Goal: Information Seeking & Learning: Check status

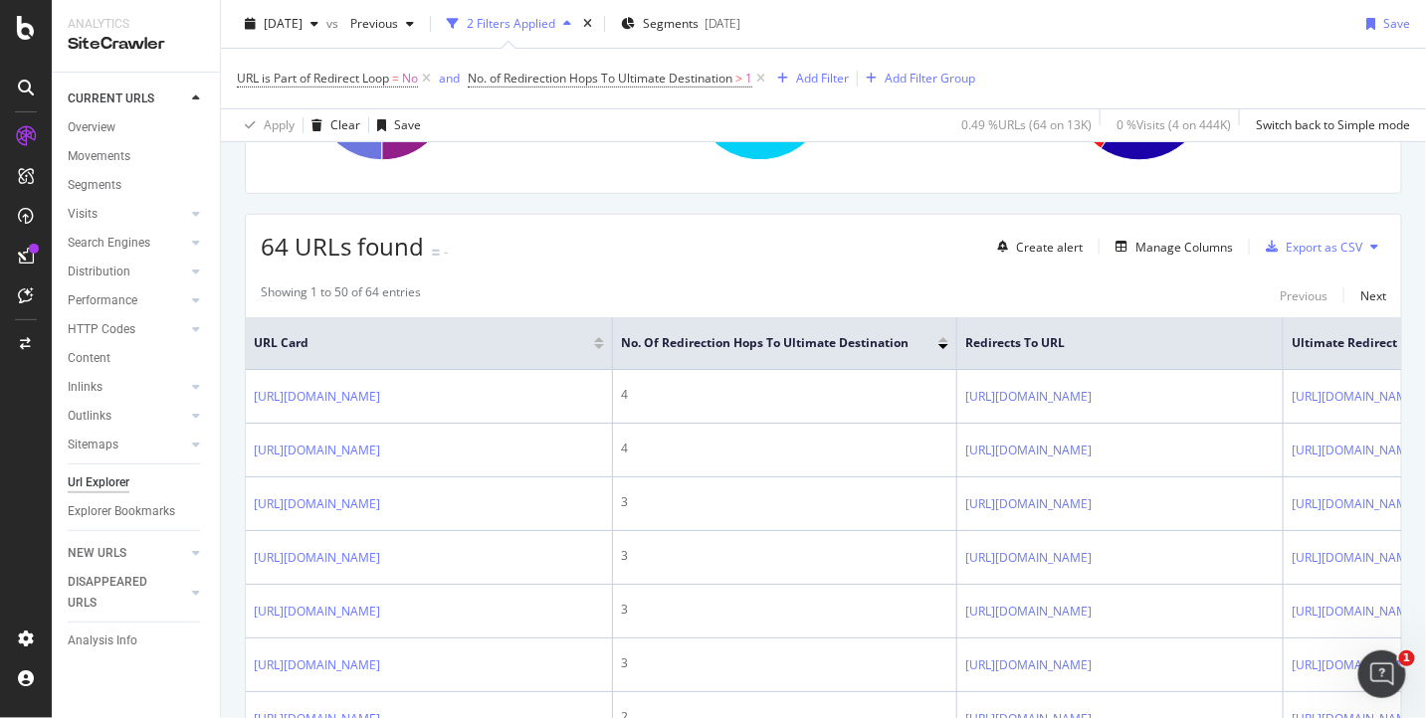
scroll to position [287, 0]
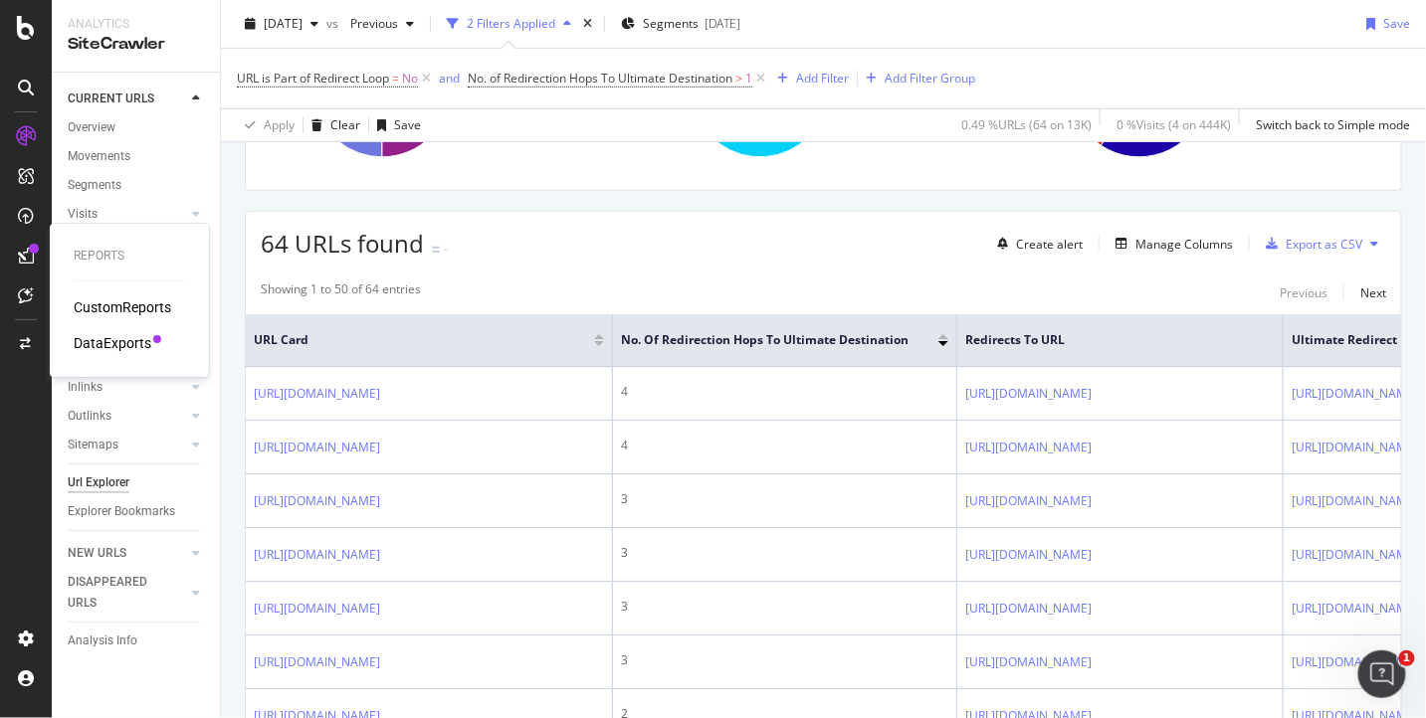
click at [110, 343] on div "DataExports" at bounding box center [113, 343] width 78 height 20
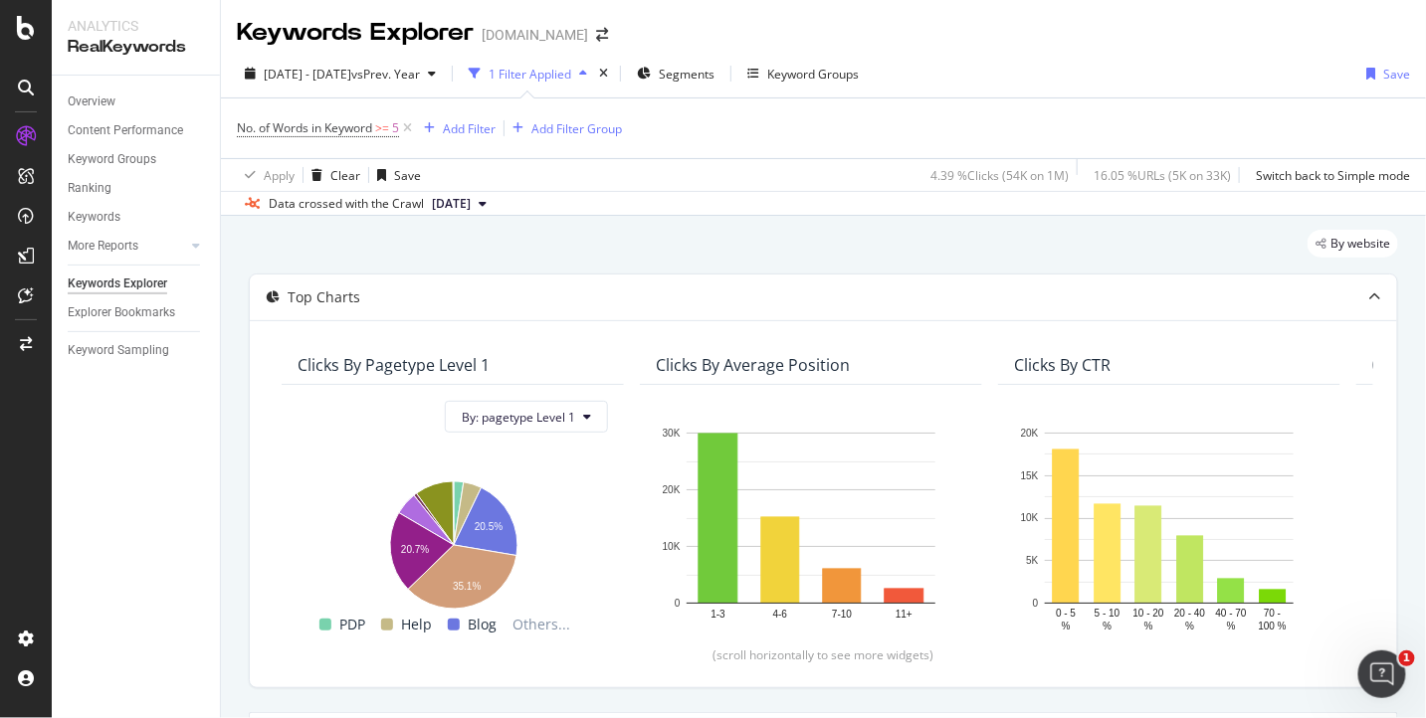
scroll to position [1246, 0]
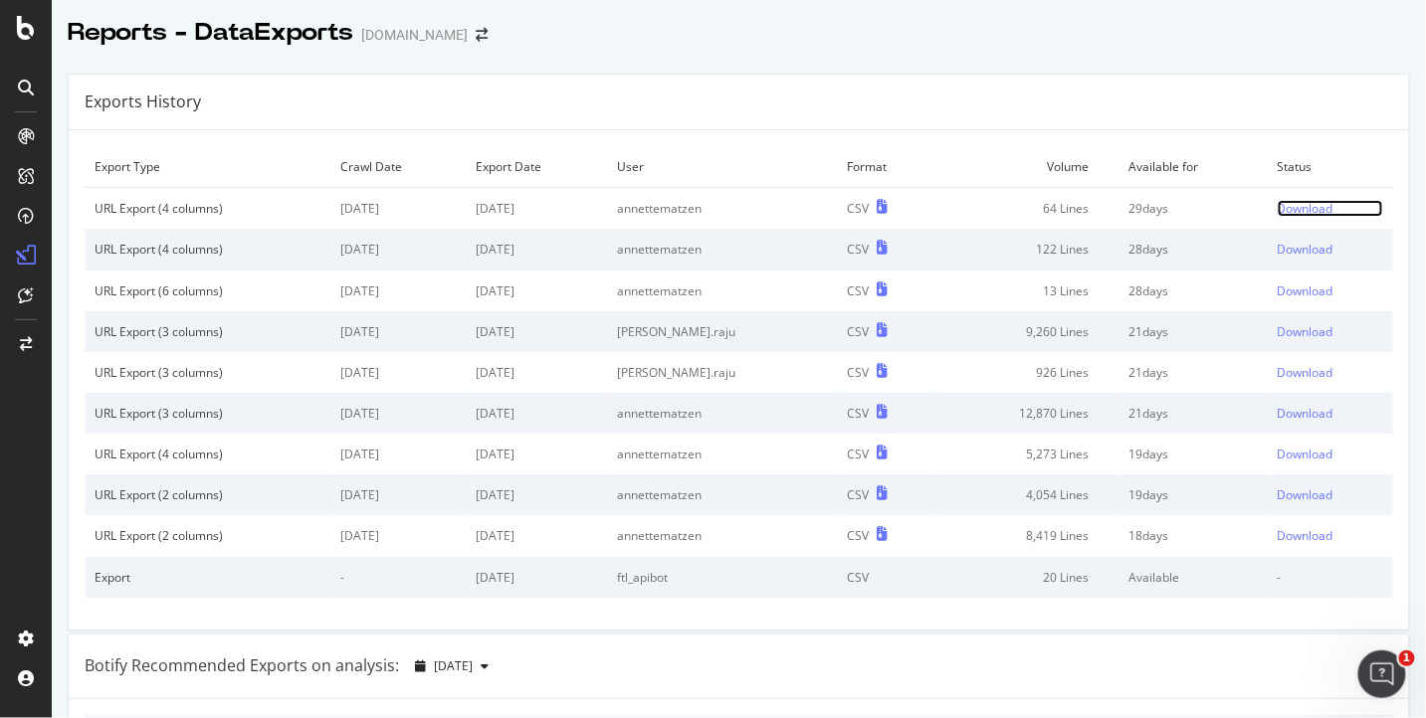
click at [1301, 205] on div "Download" at bounding box center [1305, 208] width 56 height 17
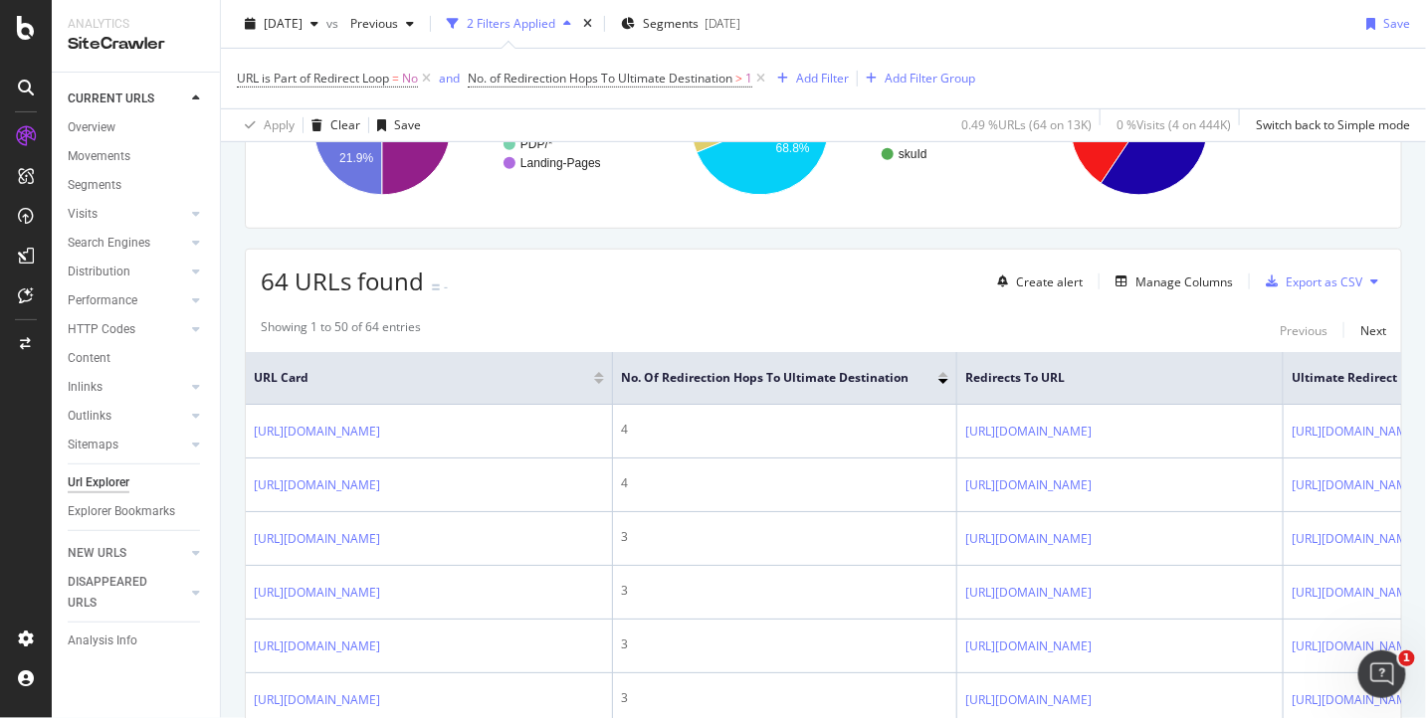
scroll to position [143, 0]
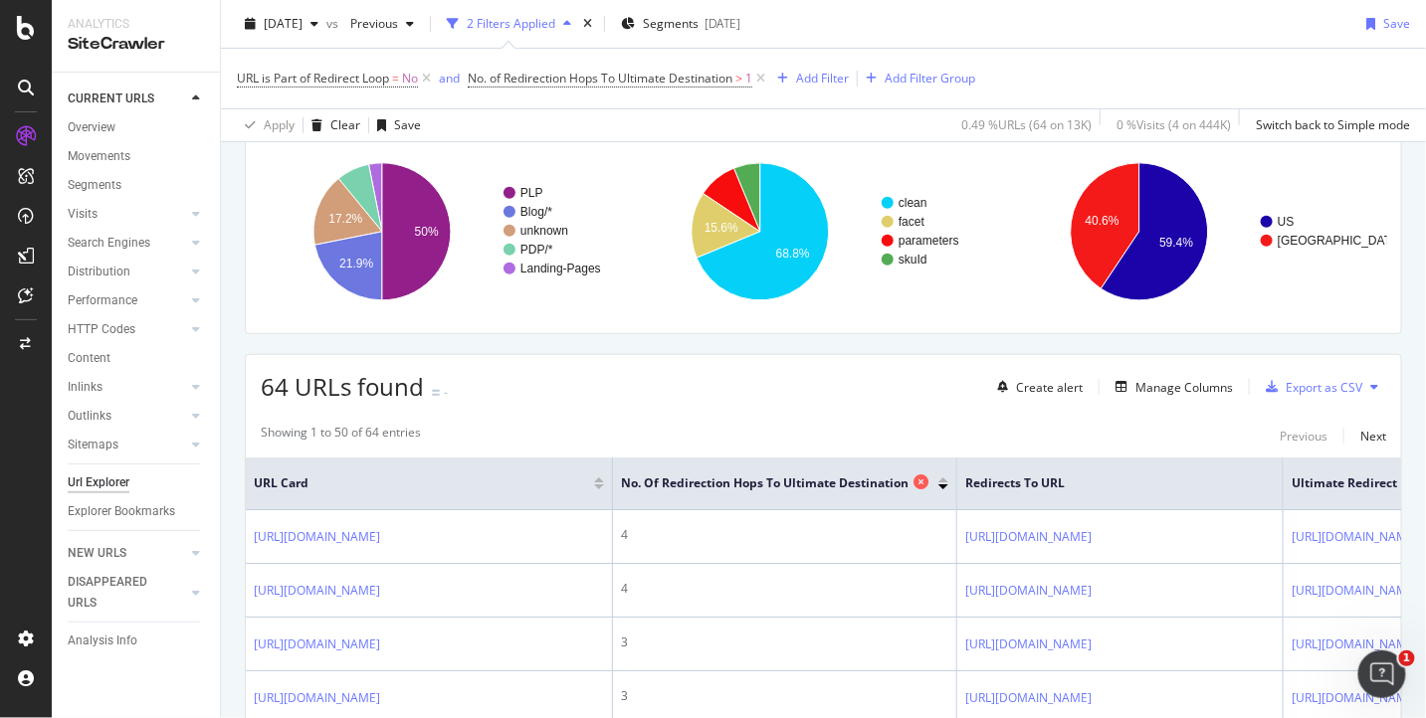
click at [782, 484] on span "No. of Redirection Hops To Ultimate Destination" at bounding box center [765, 484] width 288 height 18
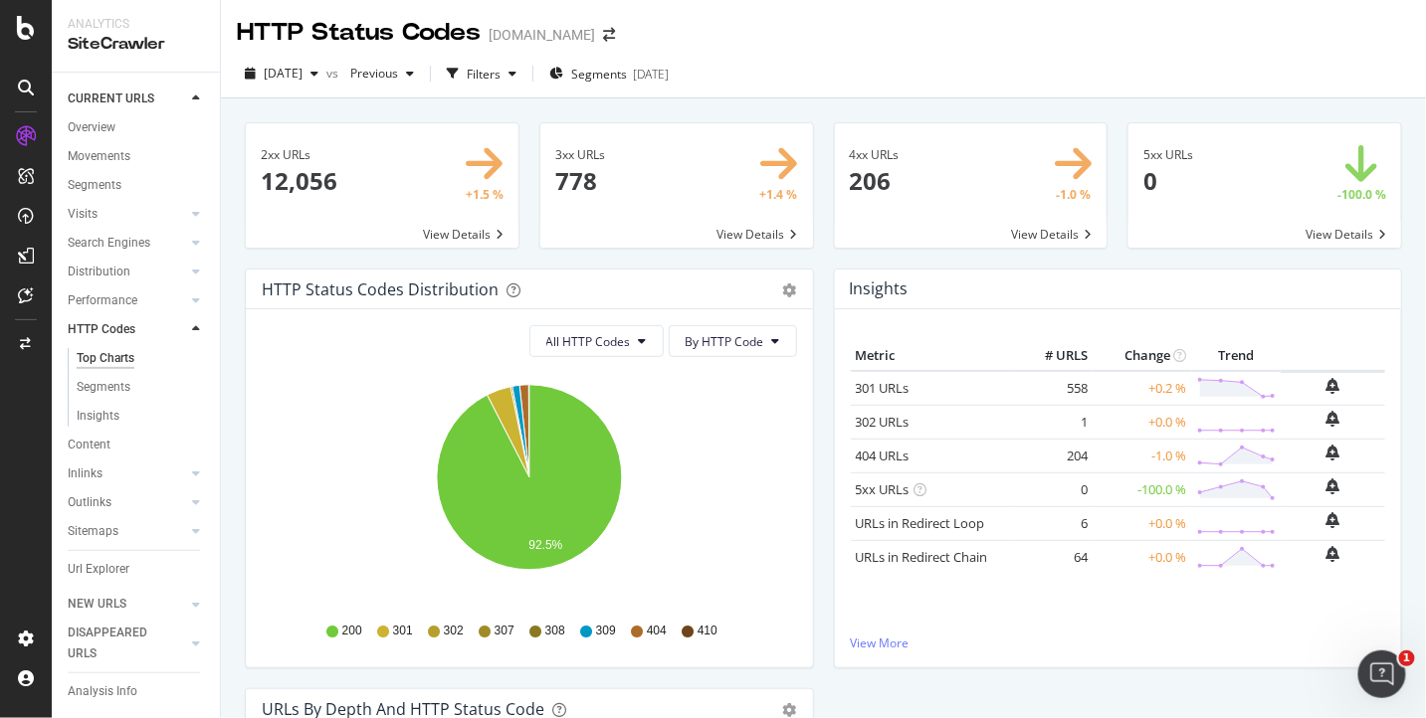
click at [868, 179] on span at bounding box center [971, 185] width 273 height 124
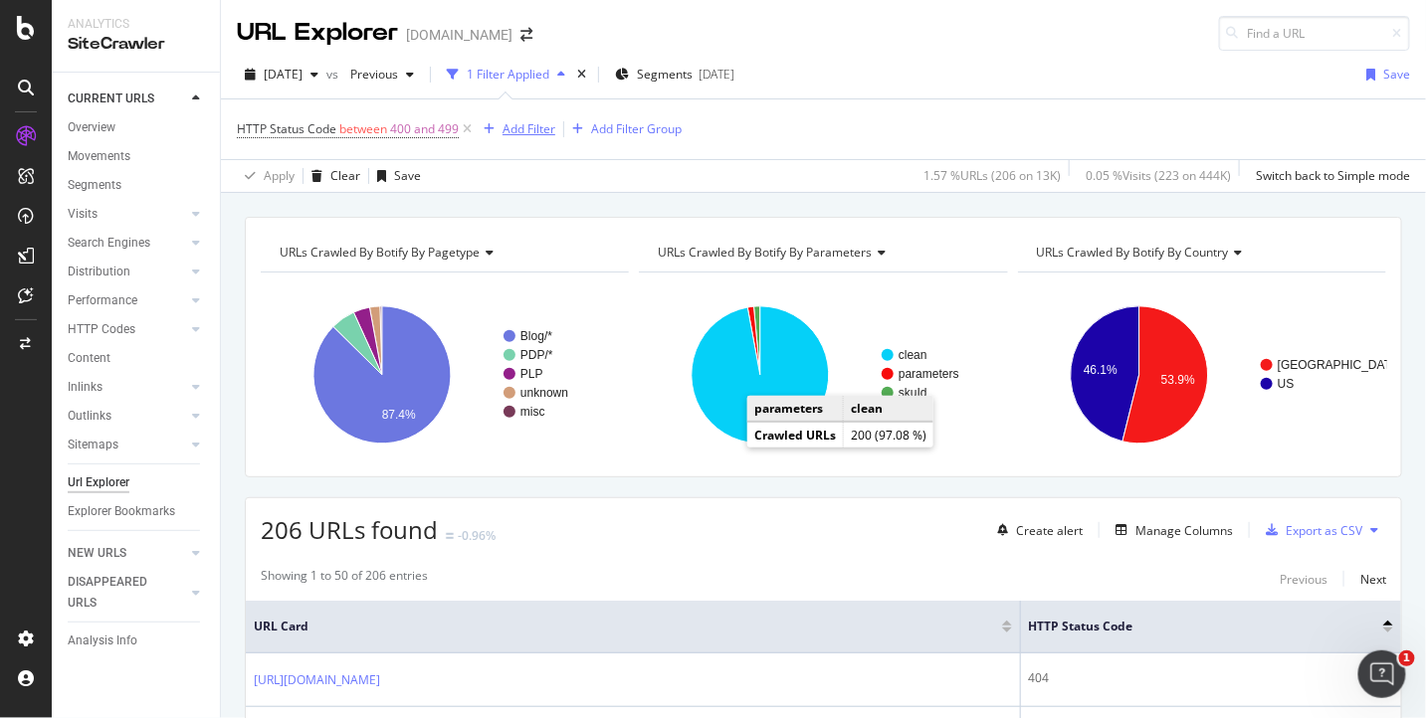
click at [516, 128] on div "Add Filter" at bounding box center [528, 128] width 53 height 17
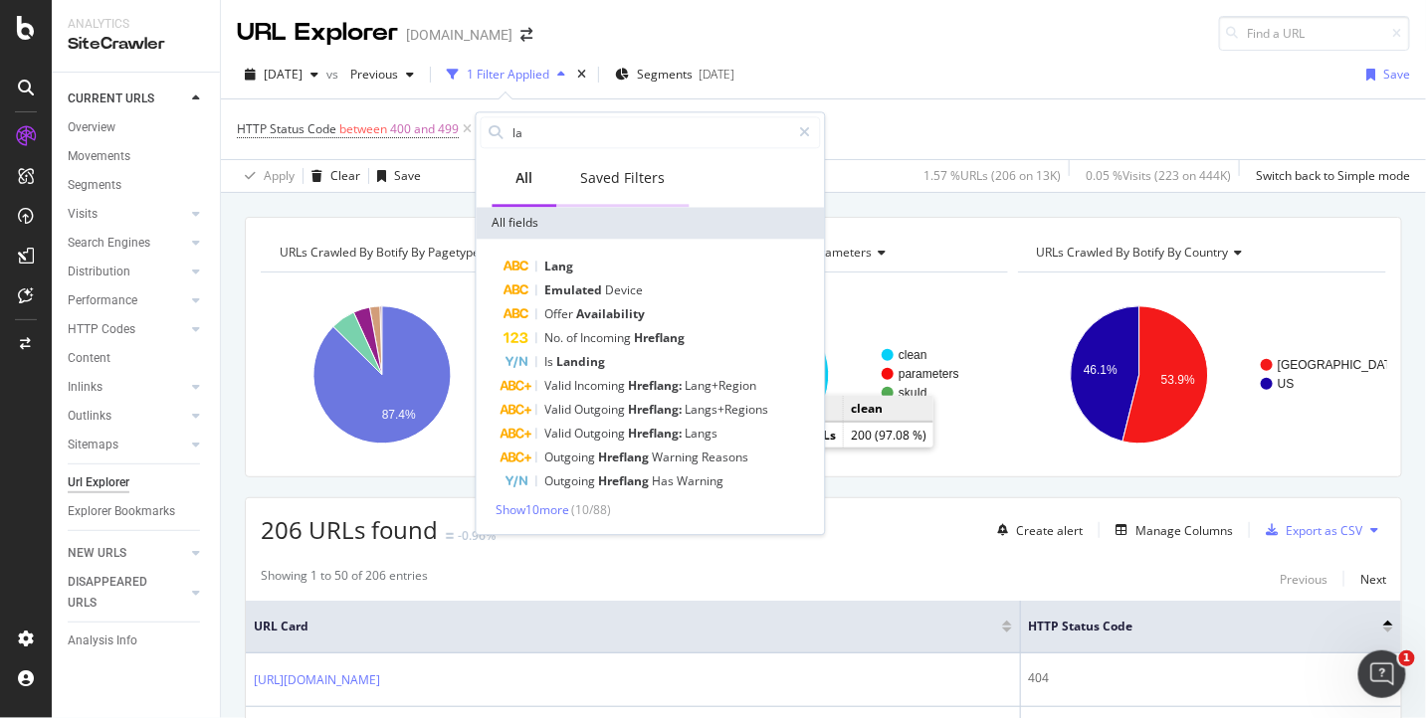
type input "l"
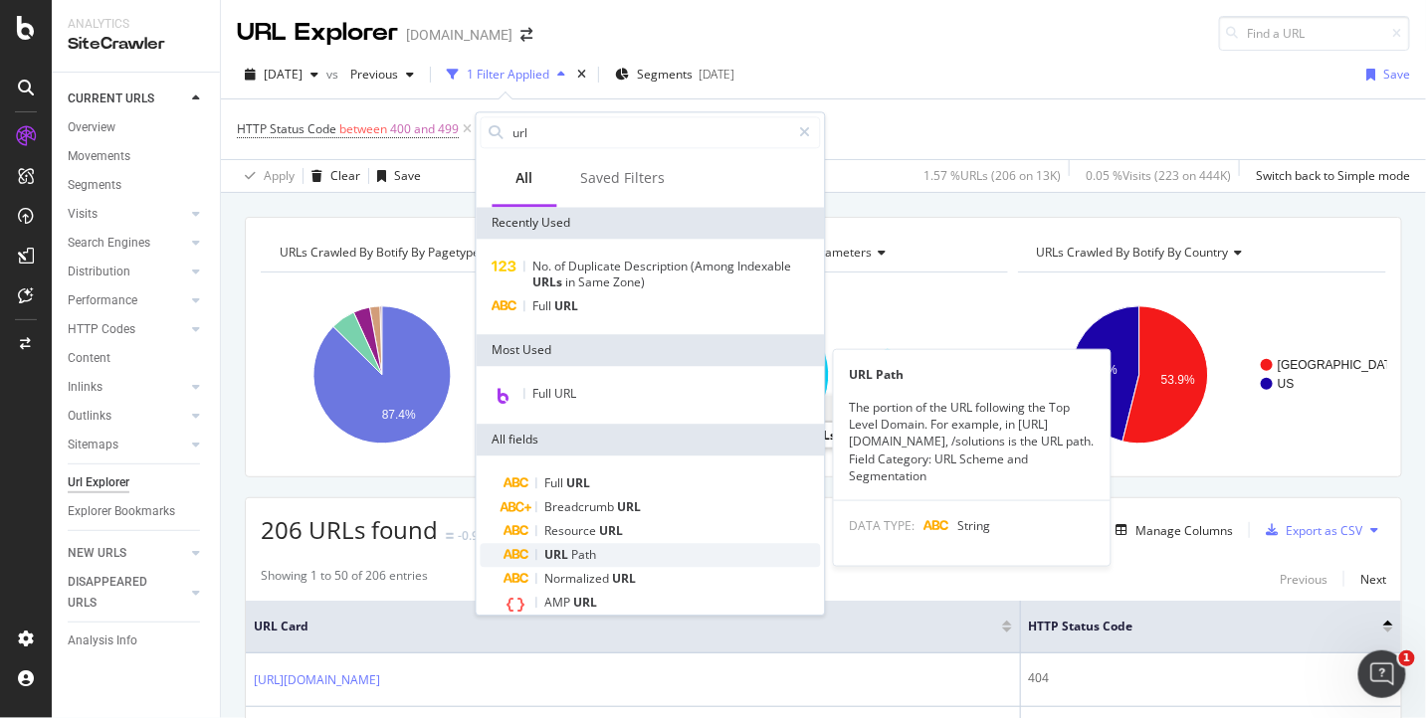
type input "url"
click at [542, 555] on div "URL Path" at bounding box center [662, 555] width 316 height 24
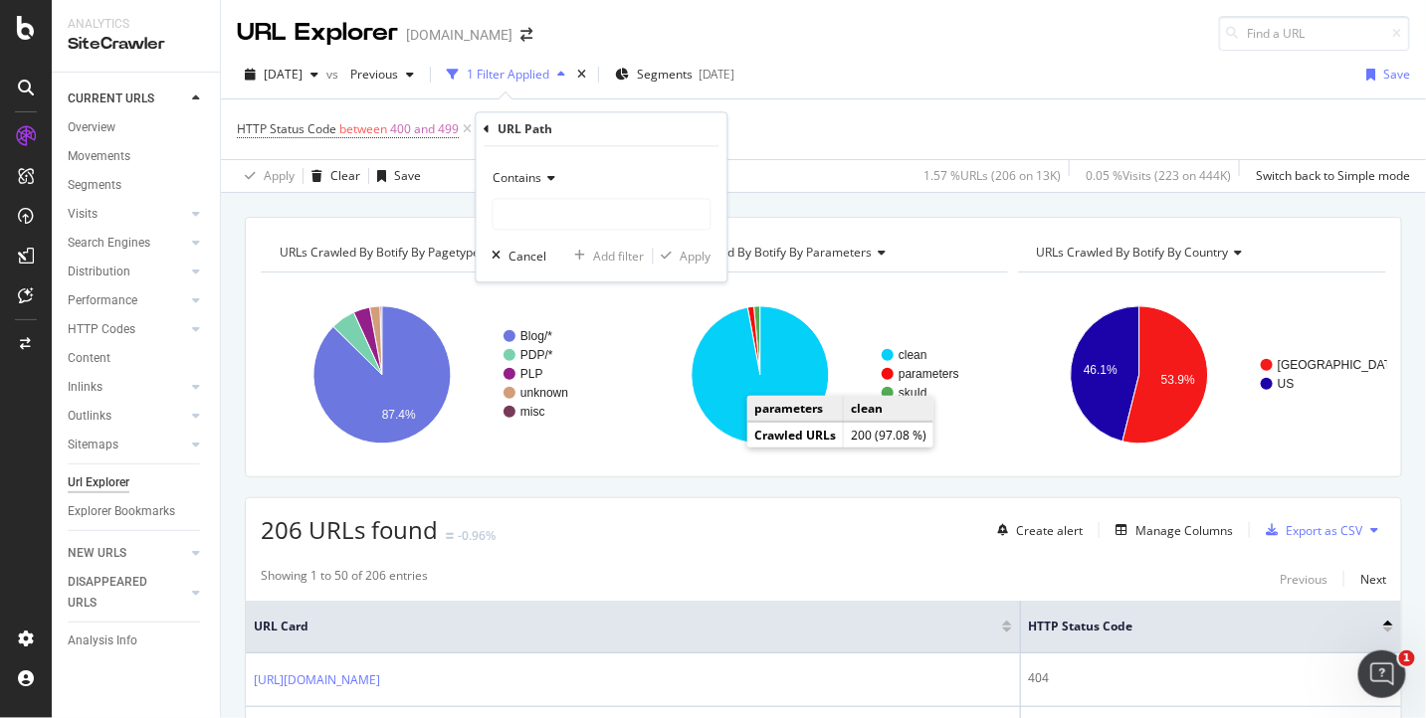
click at [537, 174] on span "Contains" at bounding box center [517, 178] width 49 height 17
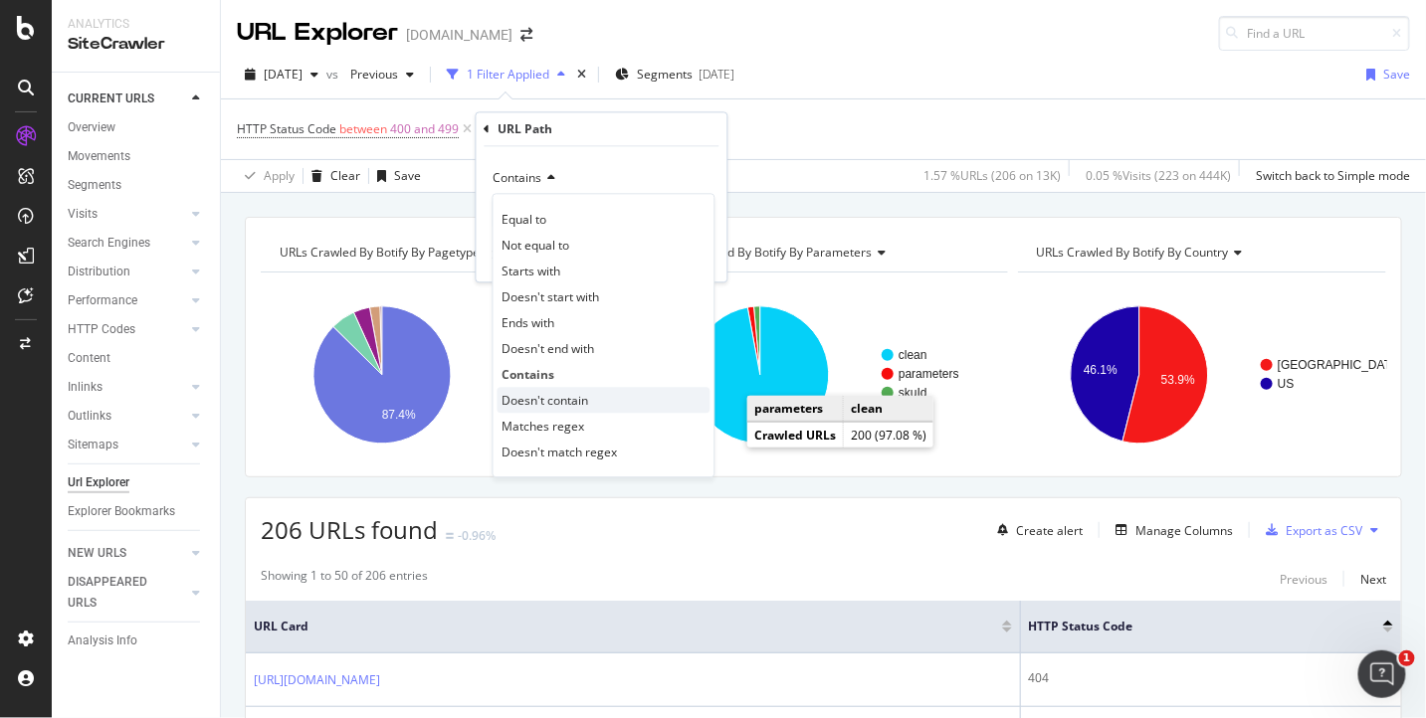
click at [524, 399] on span "Doesn't contain" at bounding box center [545, 400] width 87 height 17
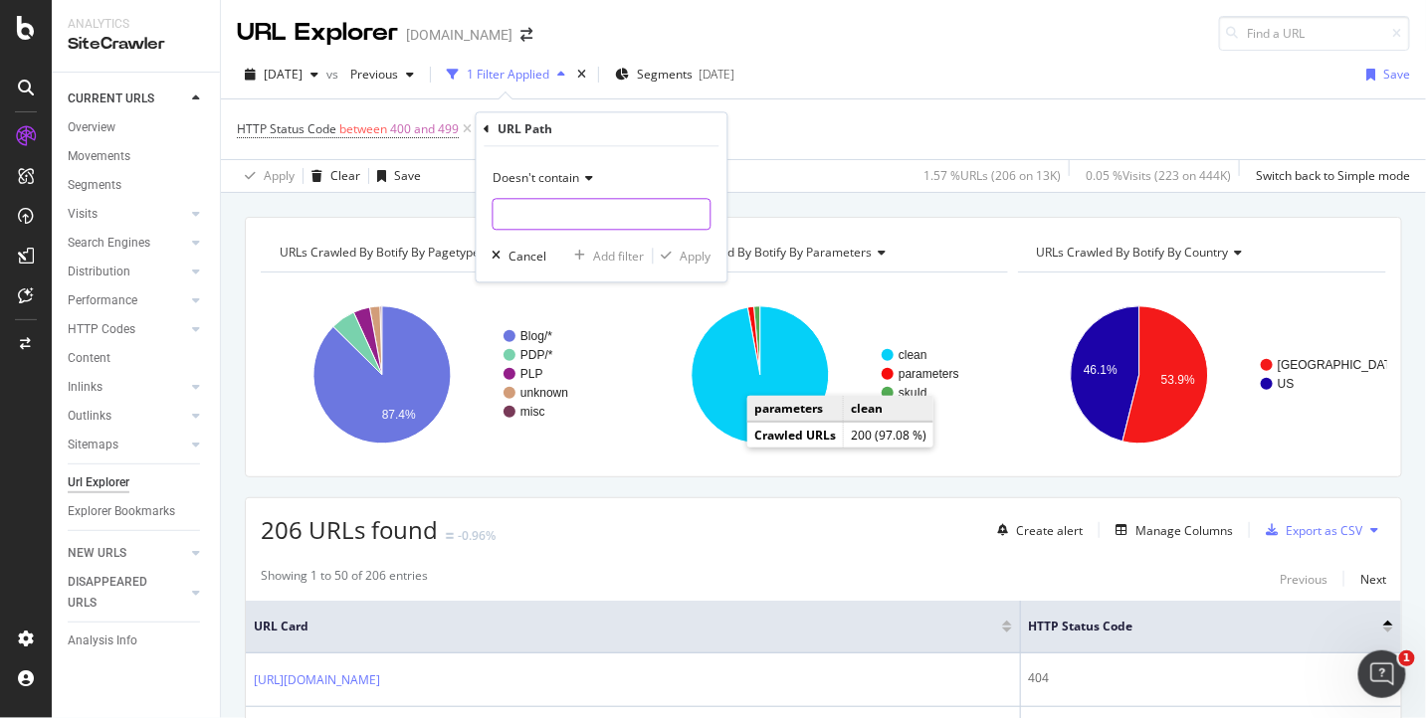
click at [529, 220] on input "text" at bounding box center [601, 215] width 217 height 32
type input "blog"
click at [690, 255] on div "Apply" at bounding box center [695, 256] width 31 height 17
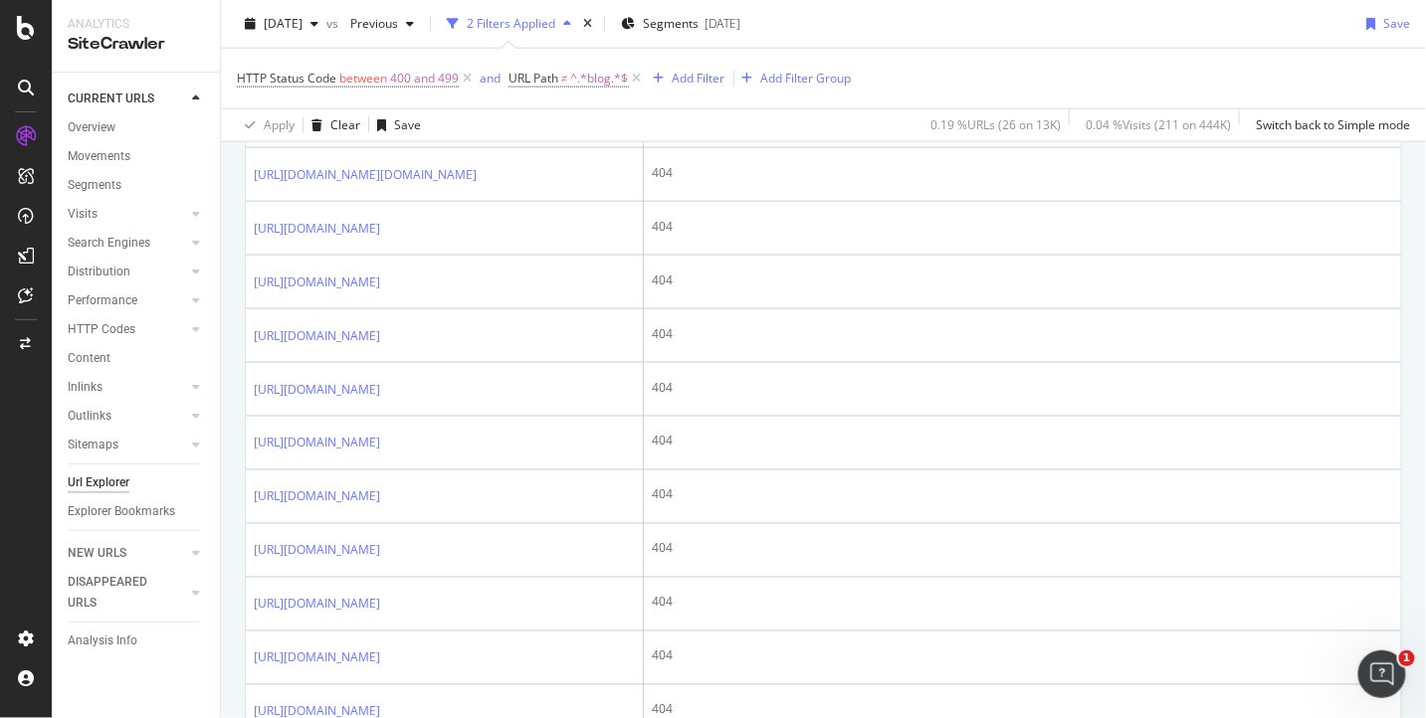
scroll to position [780, 0]
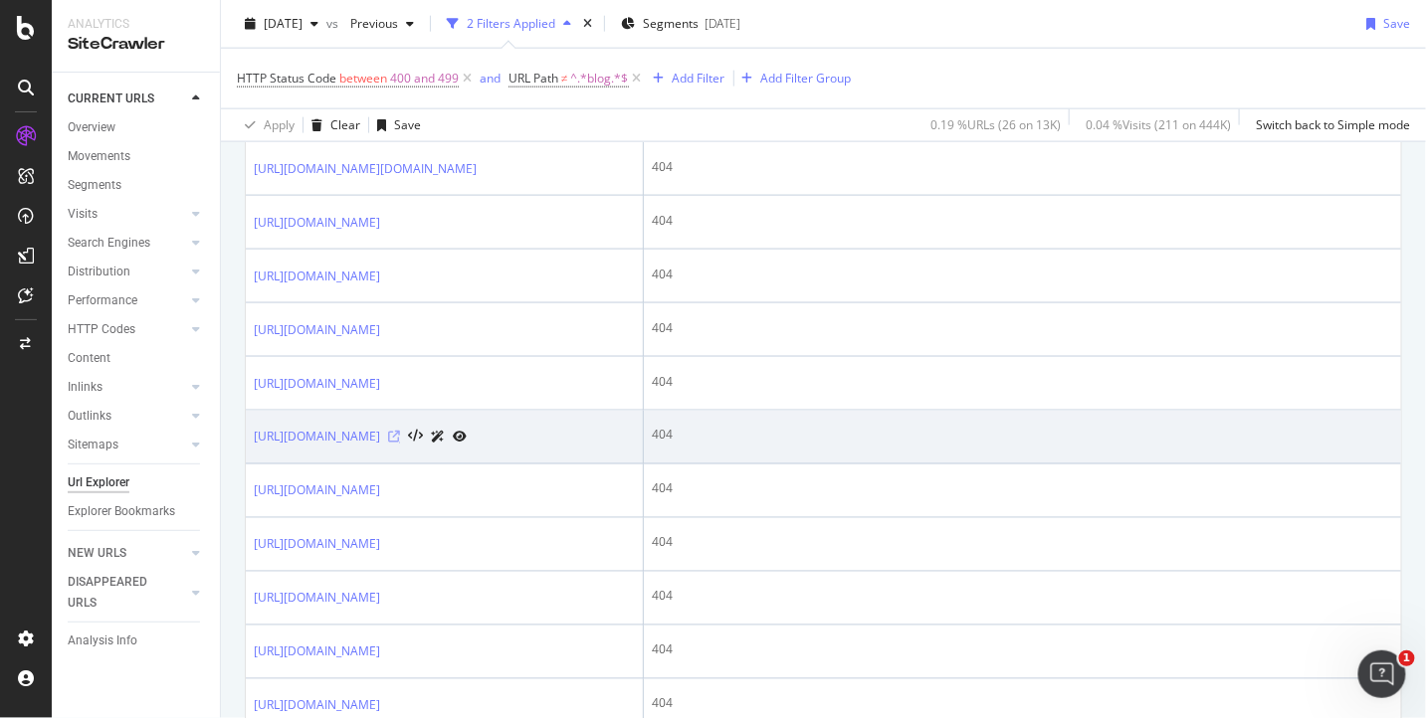
click at [400, 444] on icon at bounding box center [394, 438] width 12 height 12
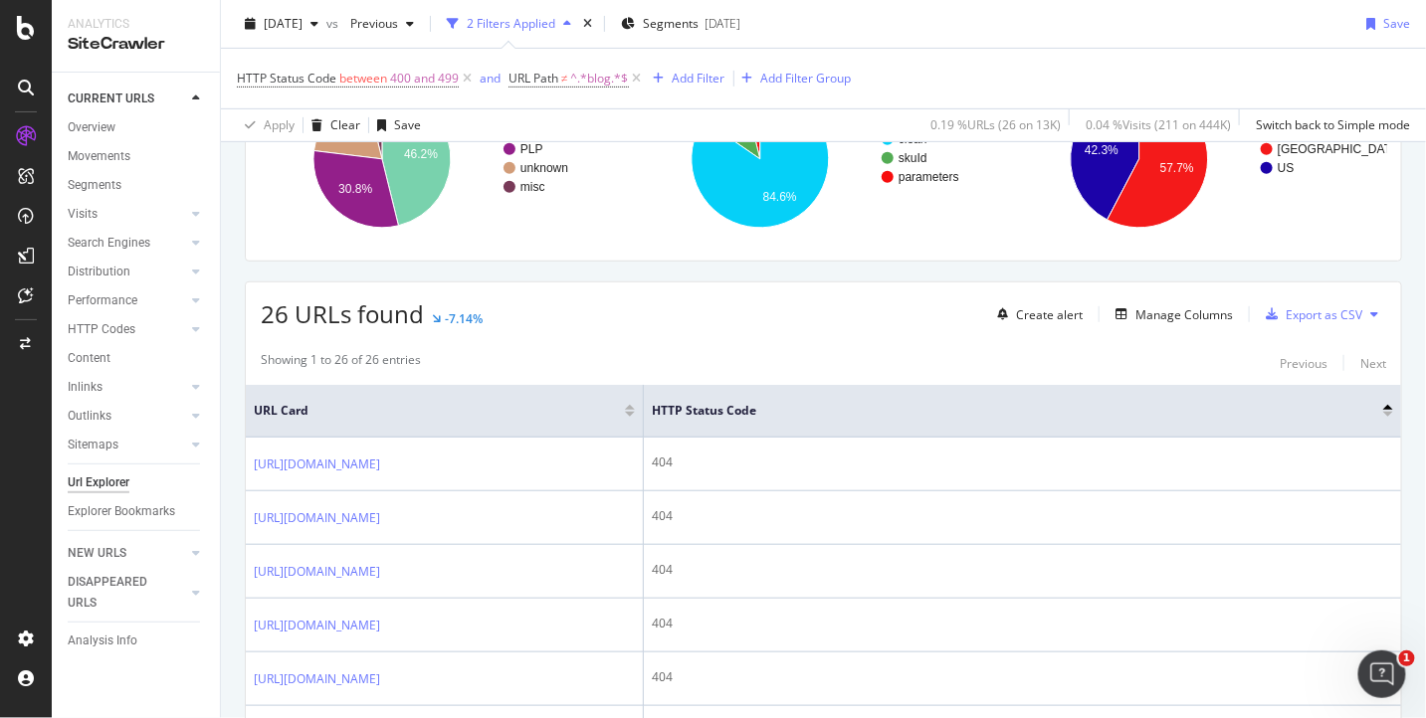
scroll to position [218, 0]
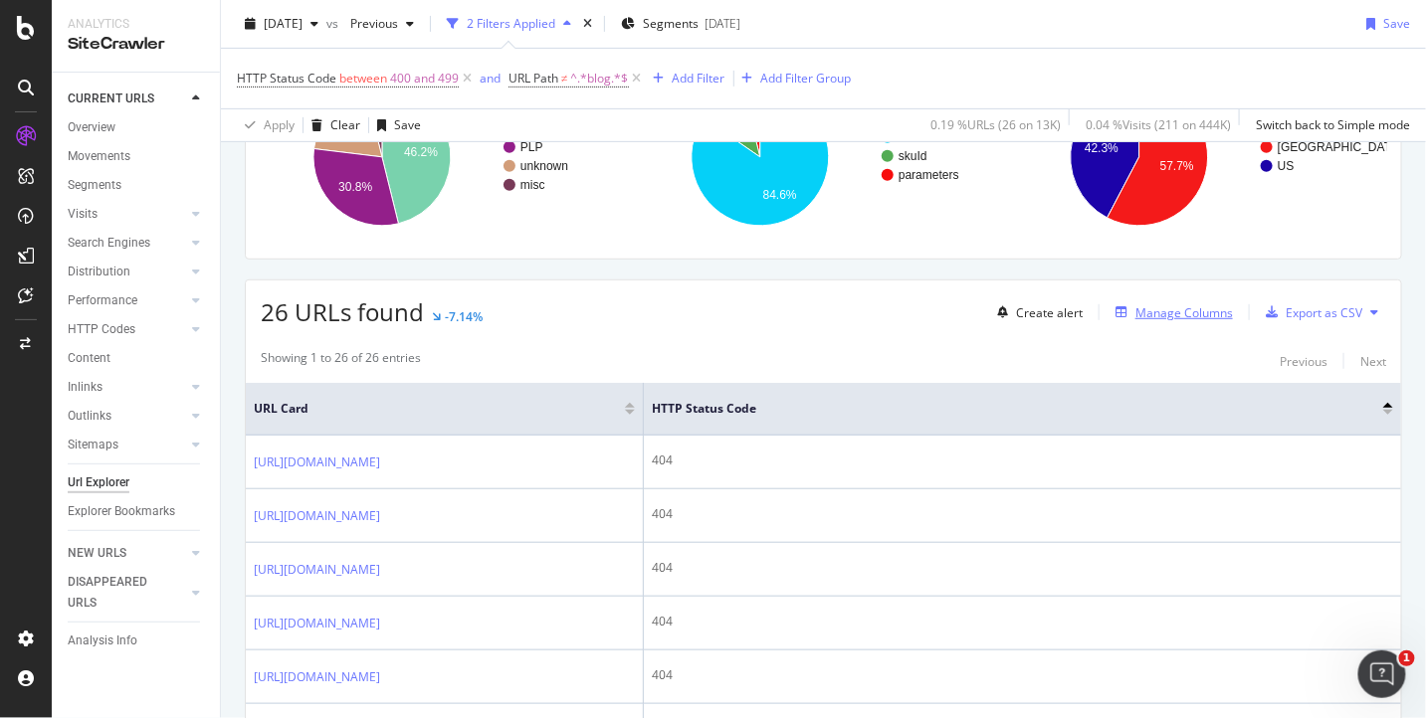
click at [1185, 308] on div "Manage Columns" at bounding box center [1183, 312] width 97 height 17
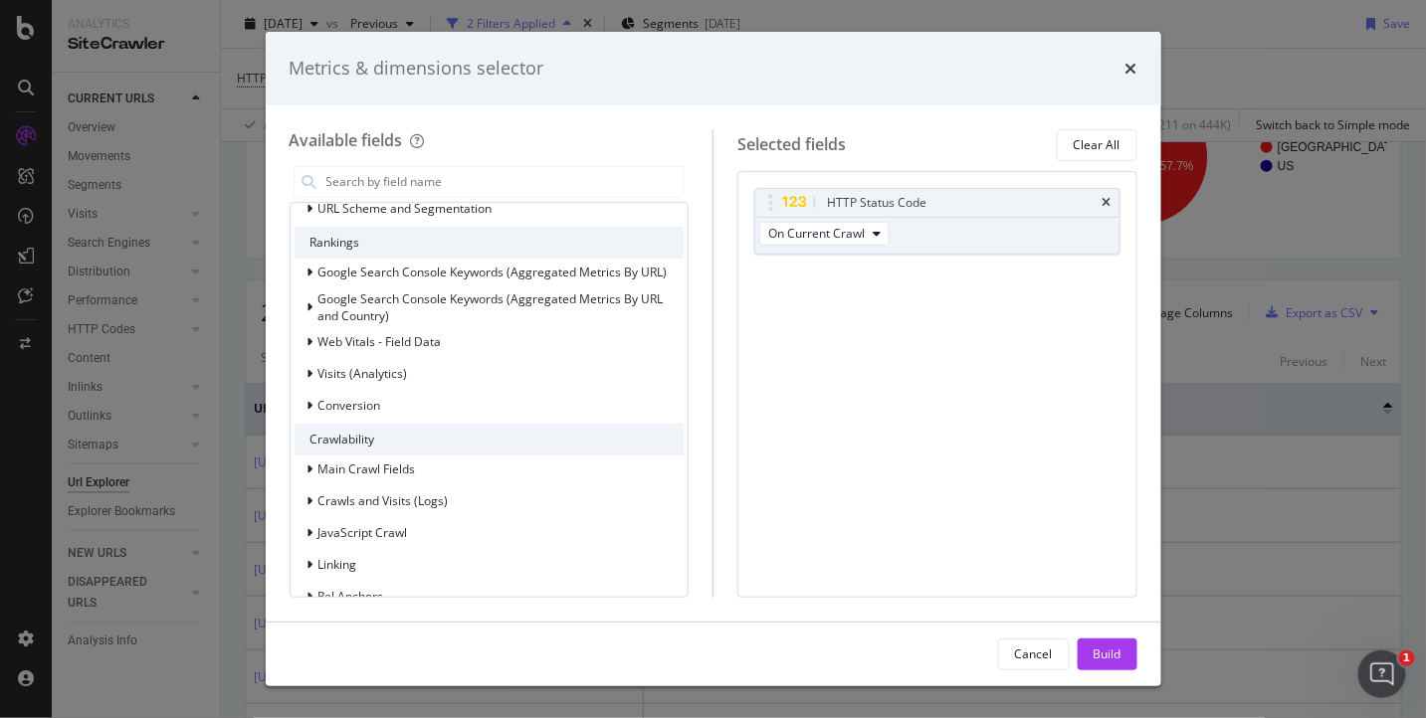
scroll to position [0, 0]
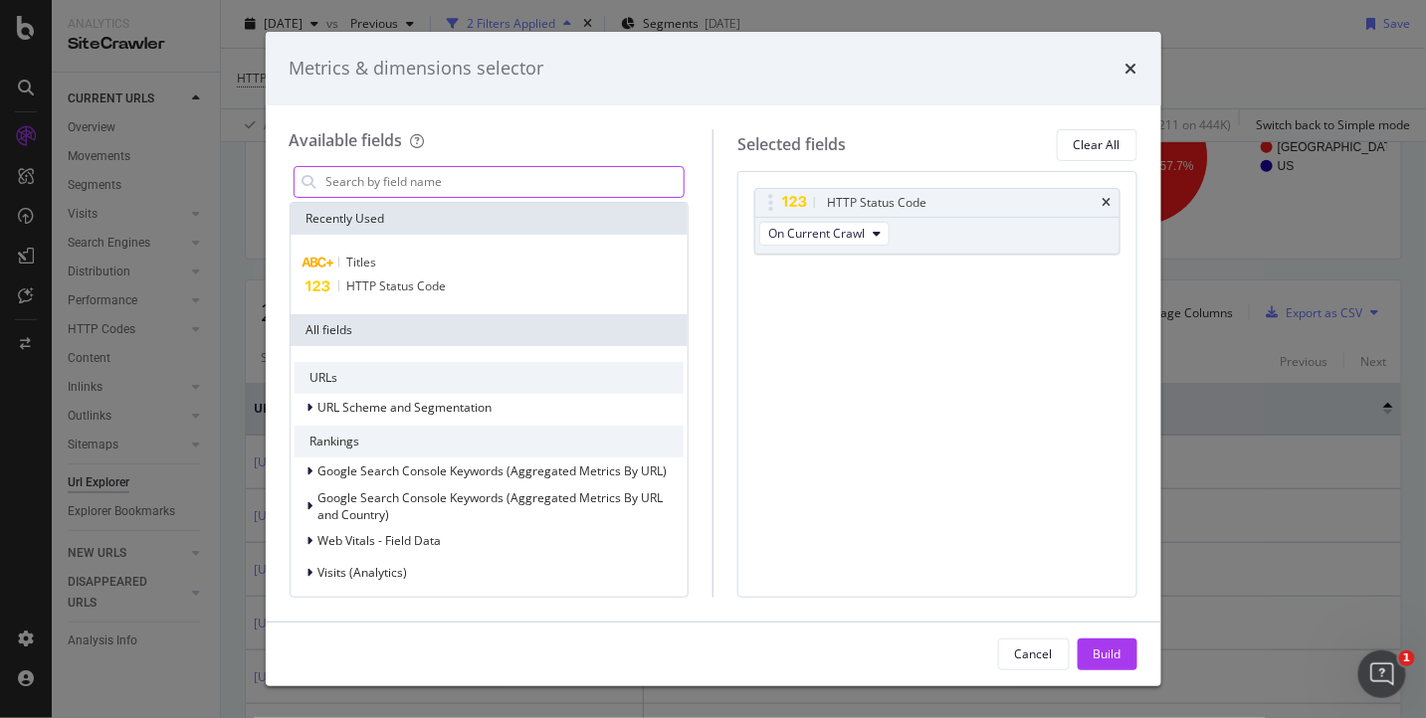
click at [412, 185] on input "modal" at bounding box center [504, 182] width 360 height 30
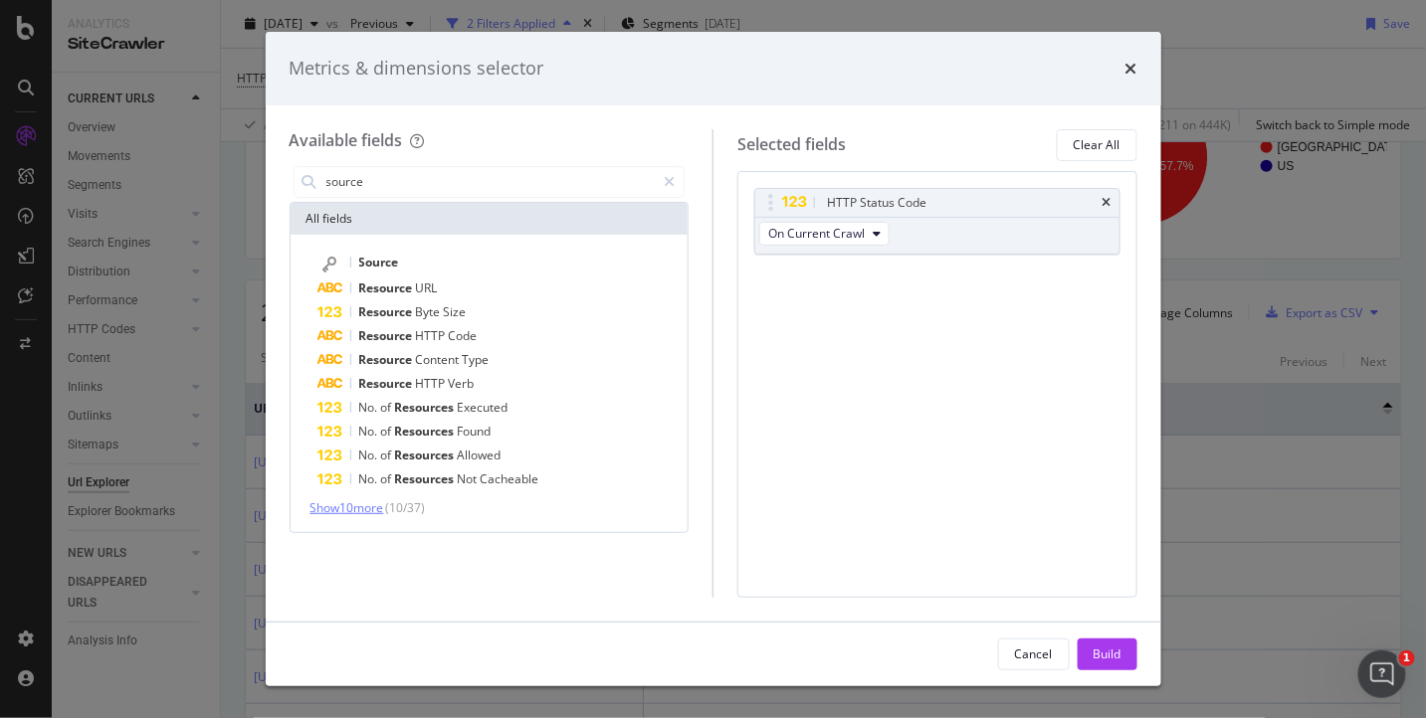
type input "source"
click at [355, 502] on span "Show 10 more" at bounding box center [347, 507] width 74 height 17
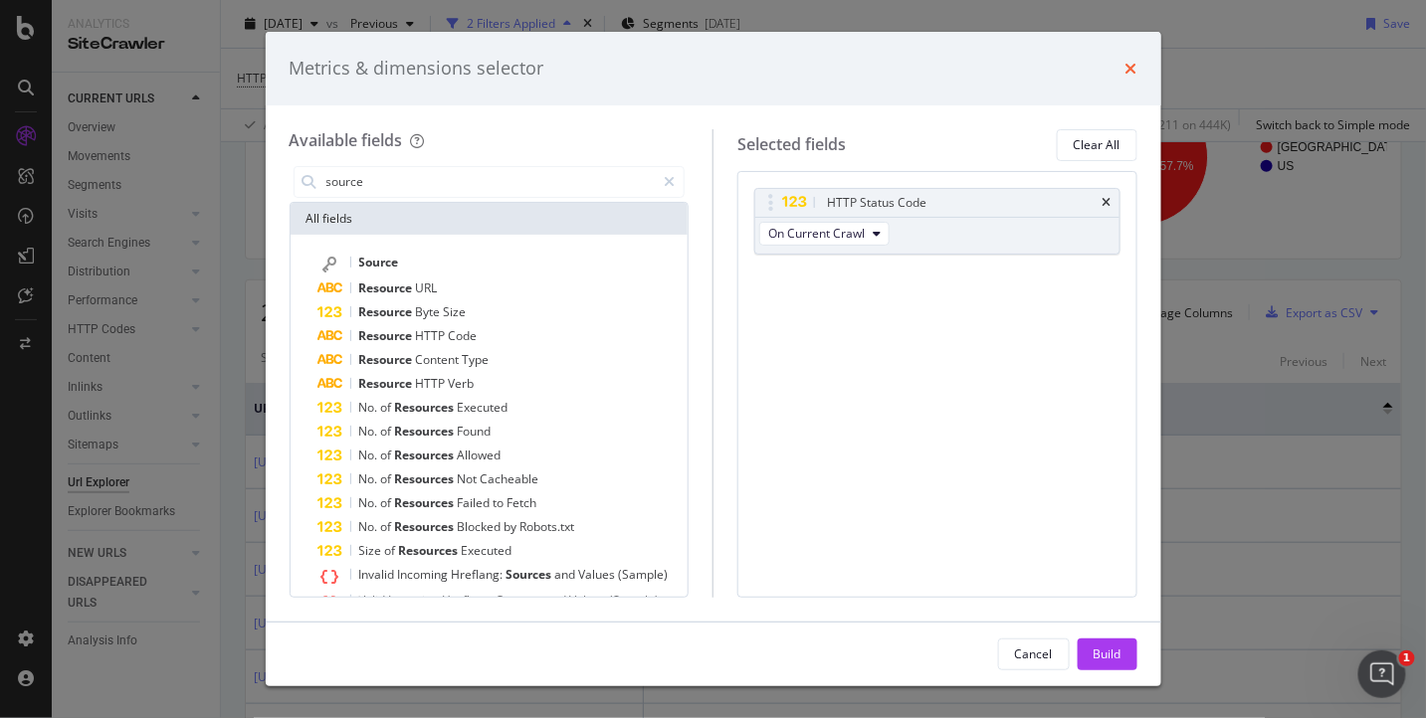
click at [1136, 68] on icon "times" at bounding box center [1131, 69] width 12 height 16
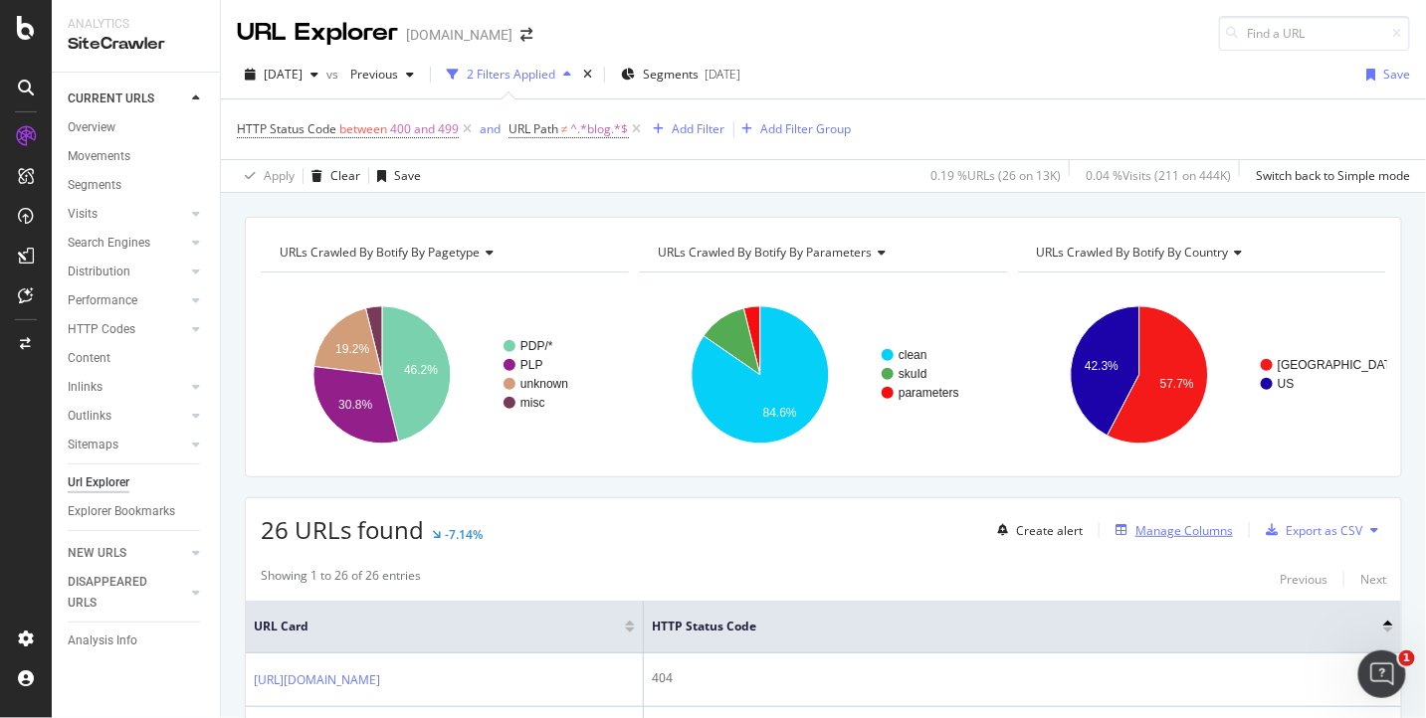
click at [1200, 528] on div "Manage Columns" at bounding box center [1183, 530] width 97 height 17
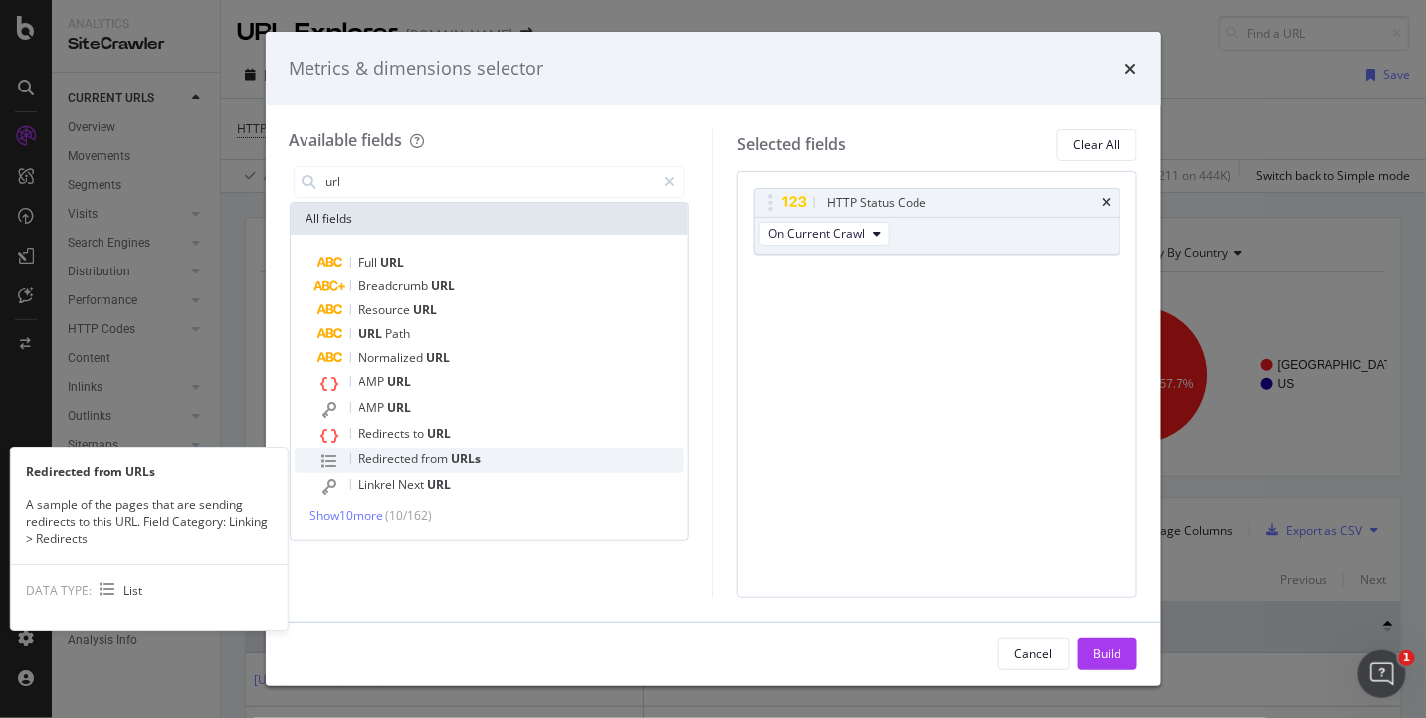
type input "url"
click at [571, 457] on div "Redirected from URLs" at bounding box center [501, 461] width 366 height 26
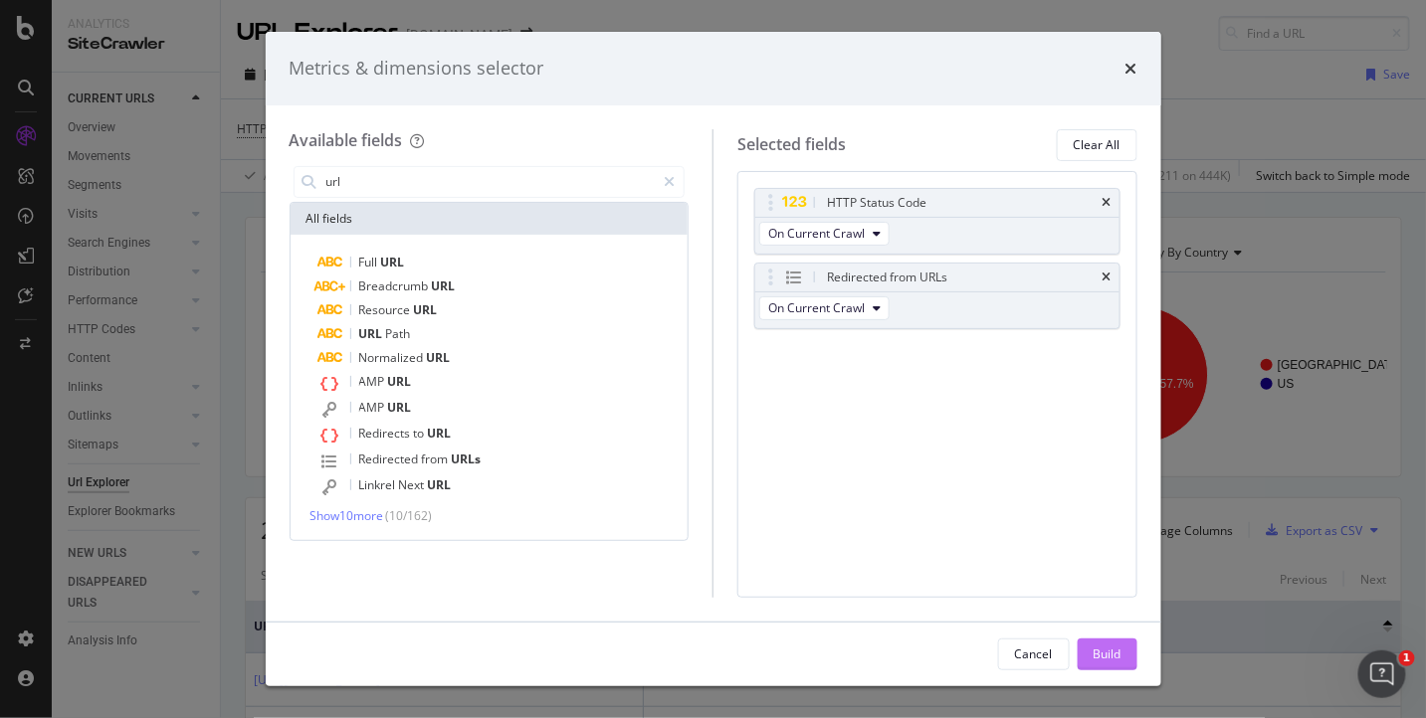
click at [1120, 660] on div "Build" at bounding box center [1107, 654] width 28 height 17
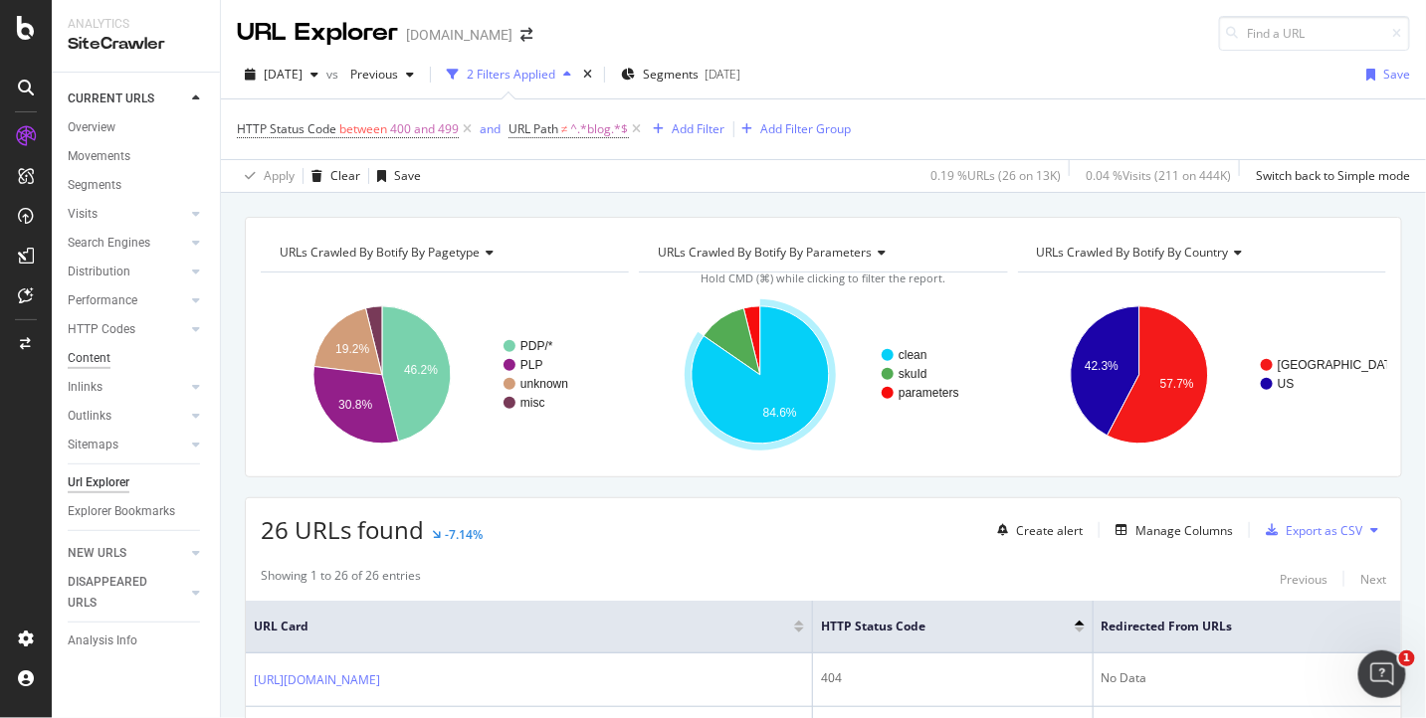
click at [96, 352] on div "Content" at bounding box center [89, 358] width 43 height 21
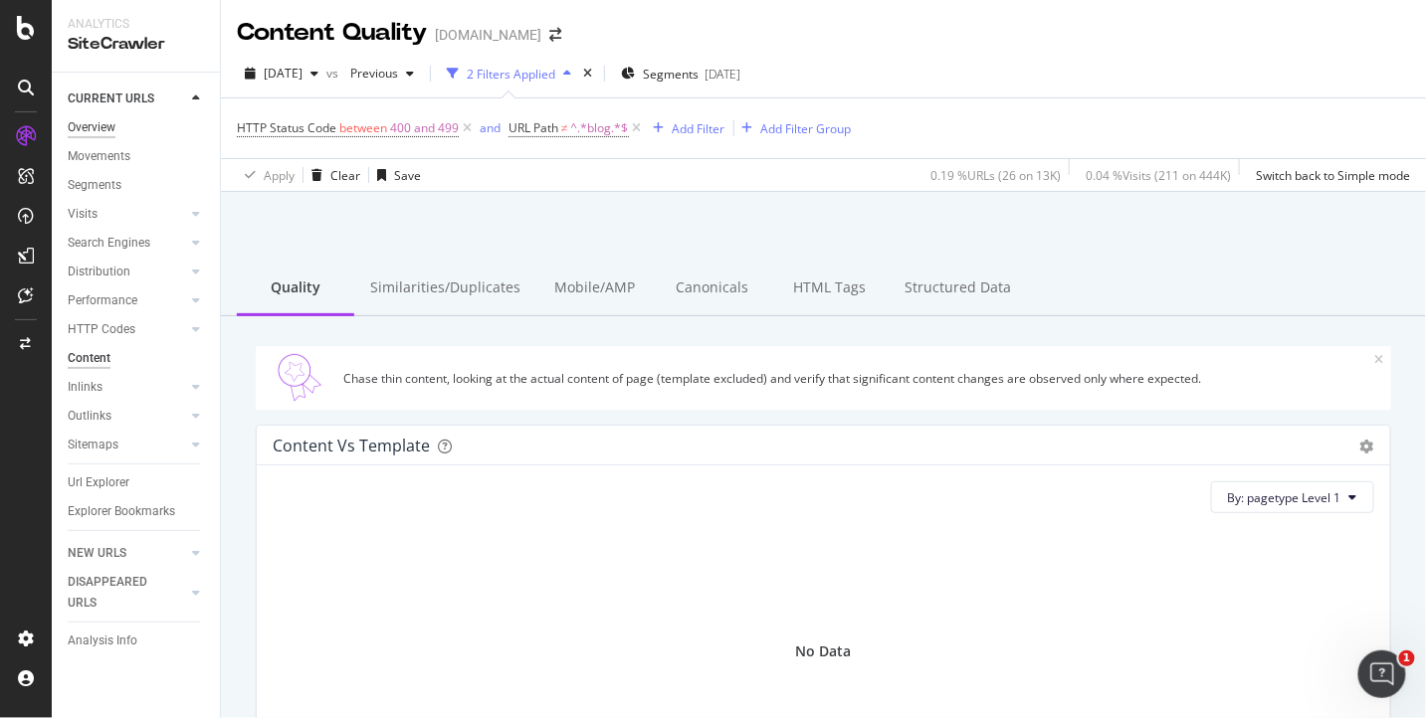
click at [113, 125] on div "Overview" at bounding box center [92, 127] width 48 height 21
